Goal: Download file/media

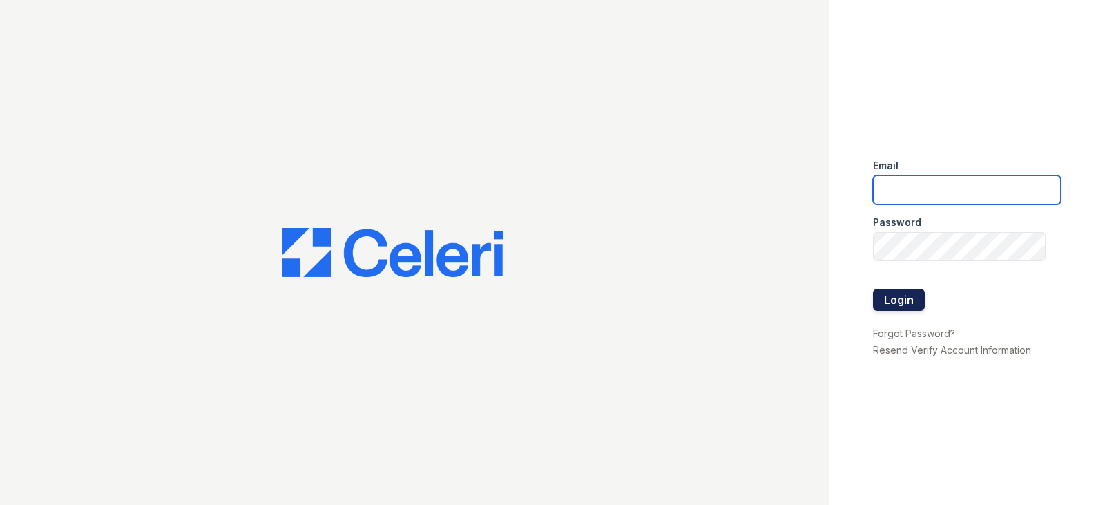
type input "[EMAIL_ADDRESS][DOMAIN_NAME]"
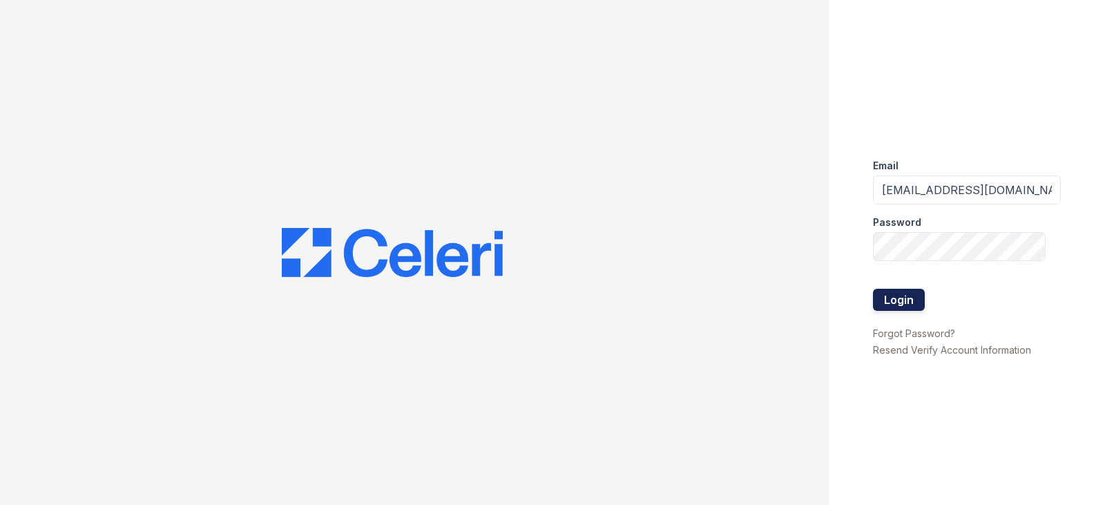
click at [907, 305] on button "Login" at bounding box center [899, 300] width 52 height 22
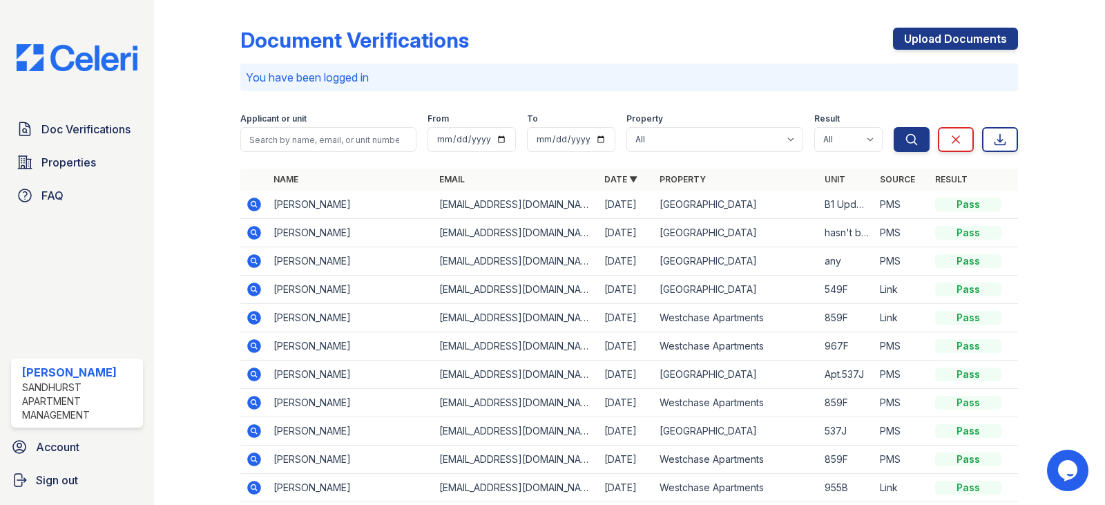
click at [256, 202] on icon at bounding box center [255, 205] width 14 height 14
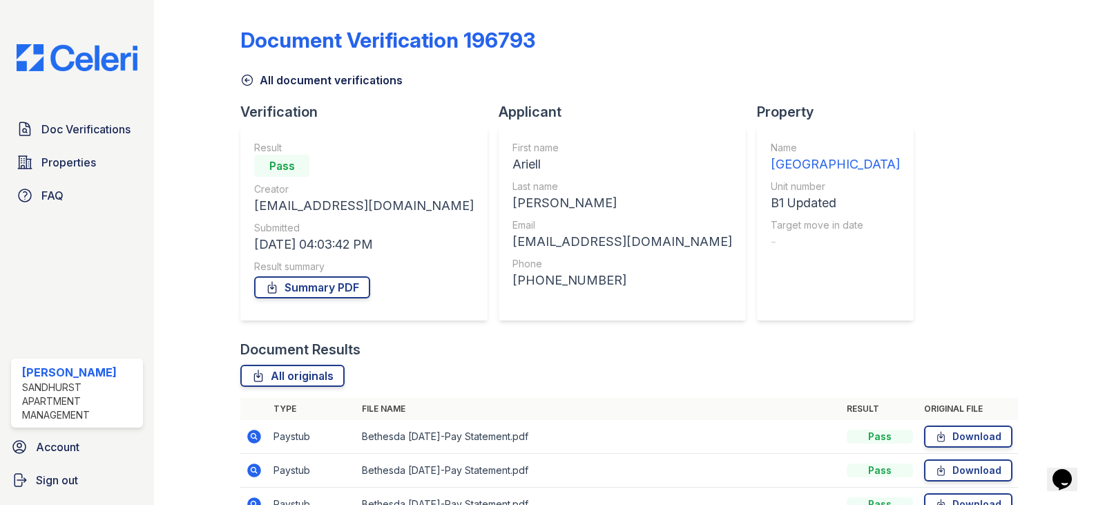
scroll to position [111, 0]
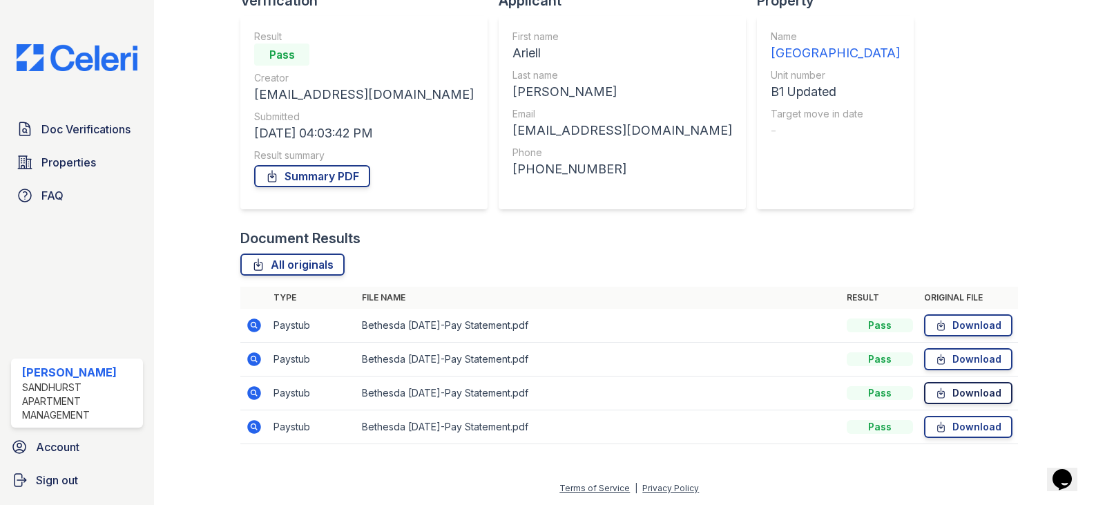
click at [959, 389] on link "Download" at bounding box center [968, 393] width 88 height 22
